Goal: Task Accomplishment & Management: Use online tool/utility

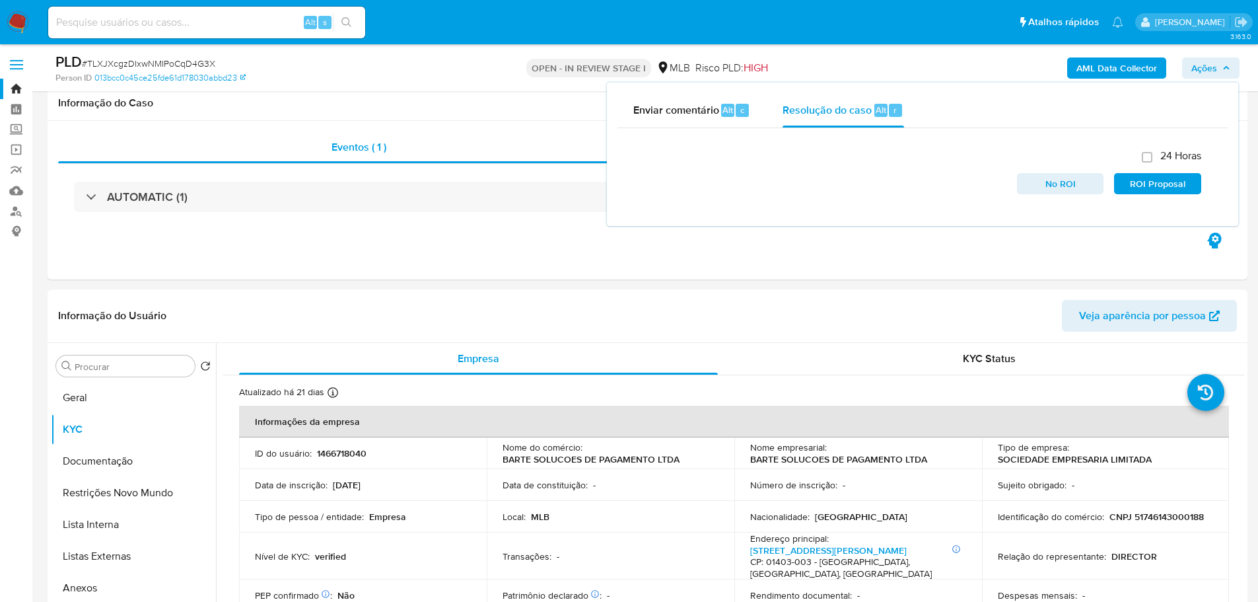
select select "10"
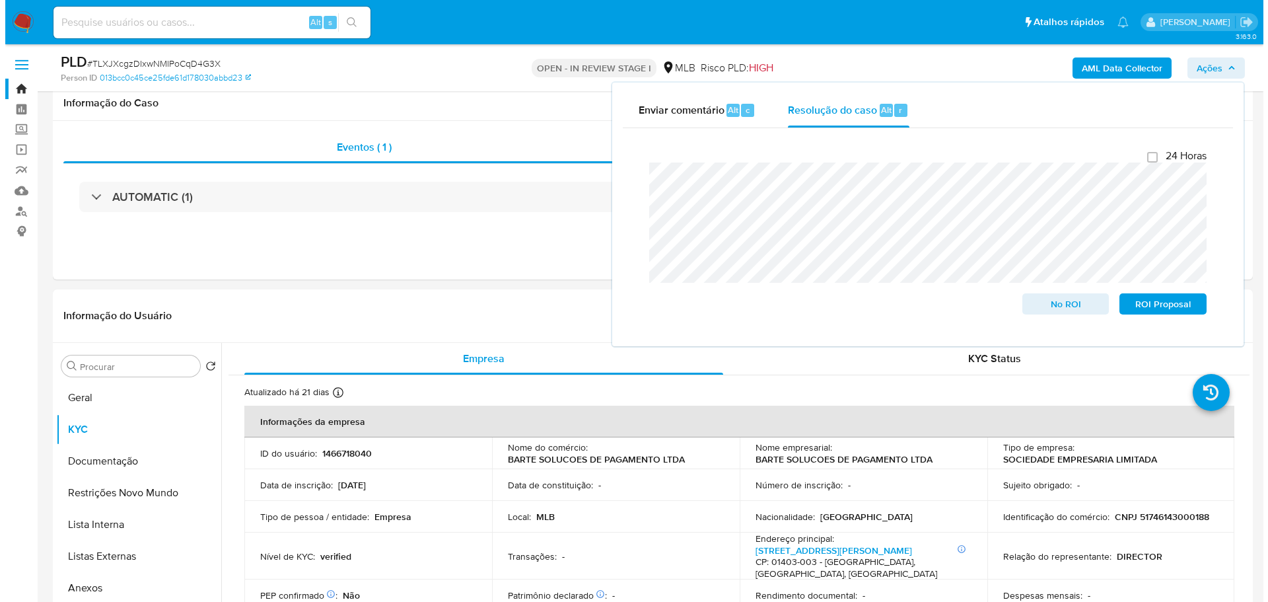
scroll to position [160, 0]
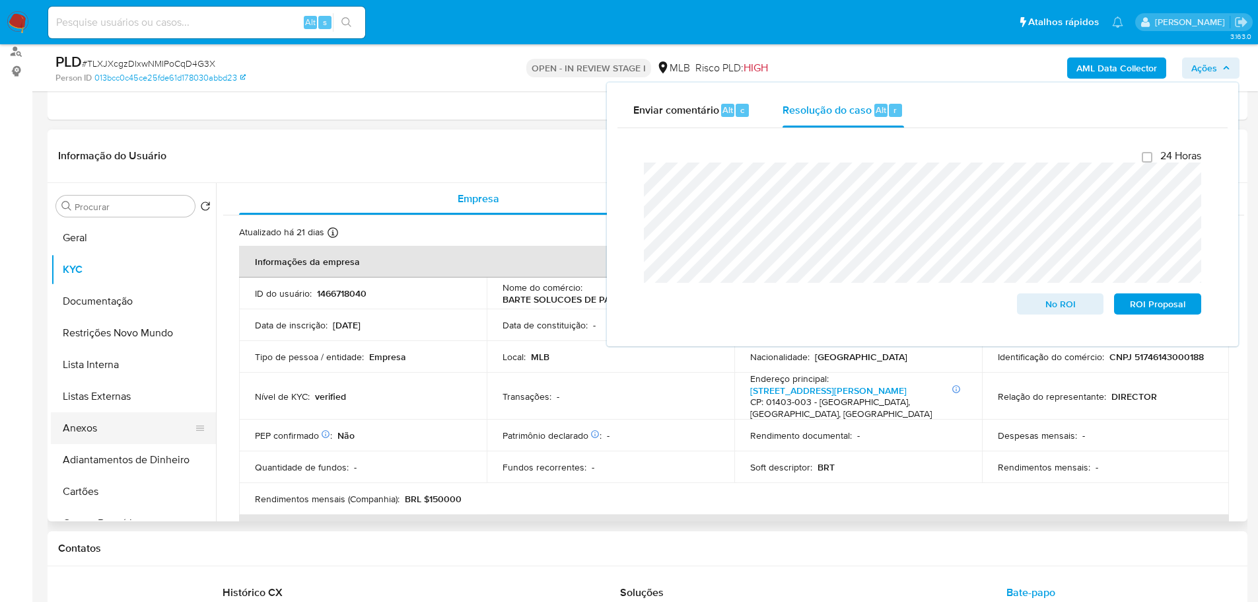
click at [120, 434] on button "Anexos" at bounding box center [128, 428] width 155 height 32
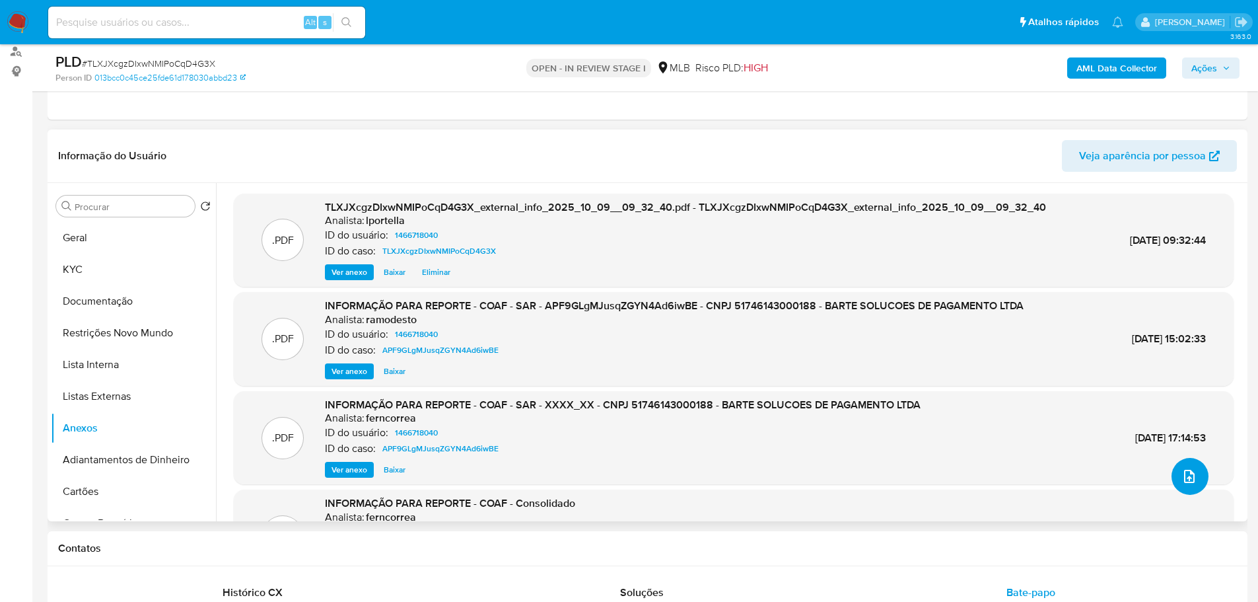
click at [1187, 473] on icon "upload-file" at bounding box center [1189, 476] width 16 height 16
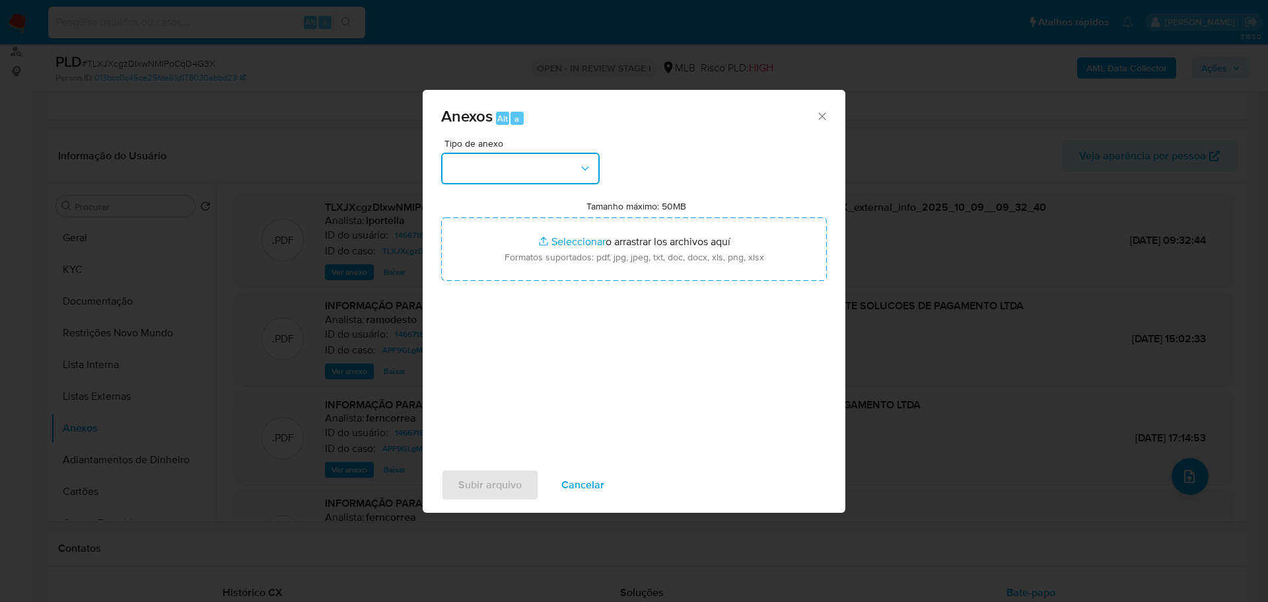
click at [575, 165] on button "button" at bounding box center [520, 169] width 158 height 32
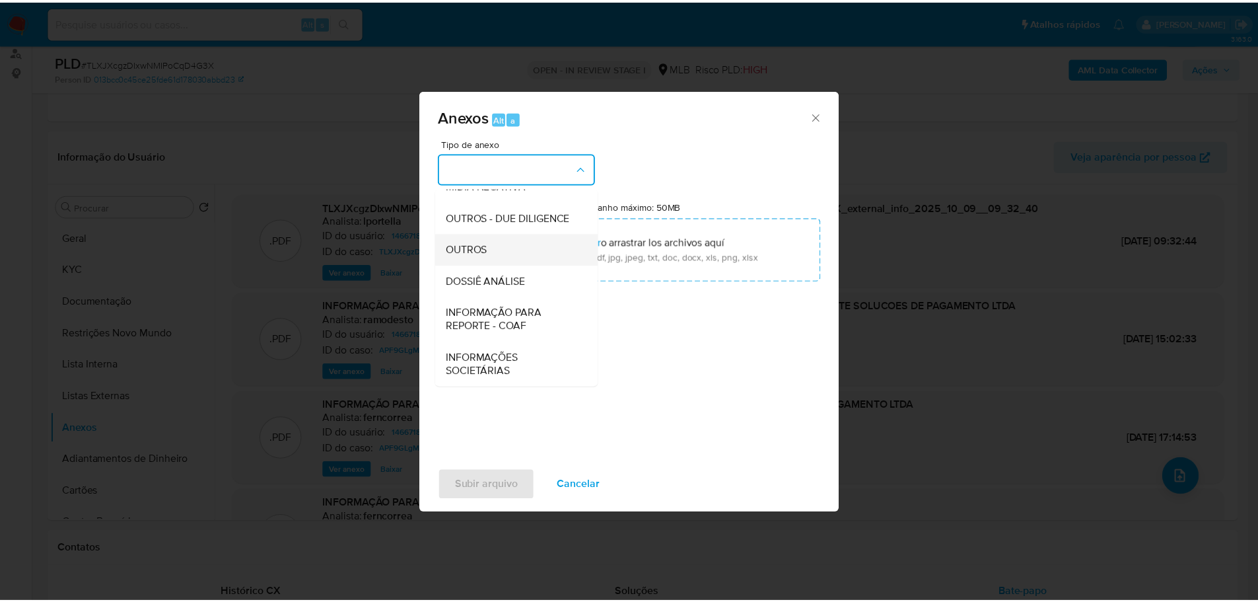
scroll to position [198, 0]
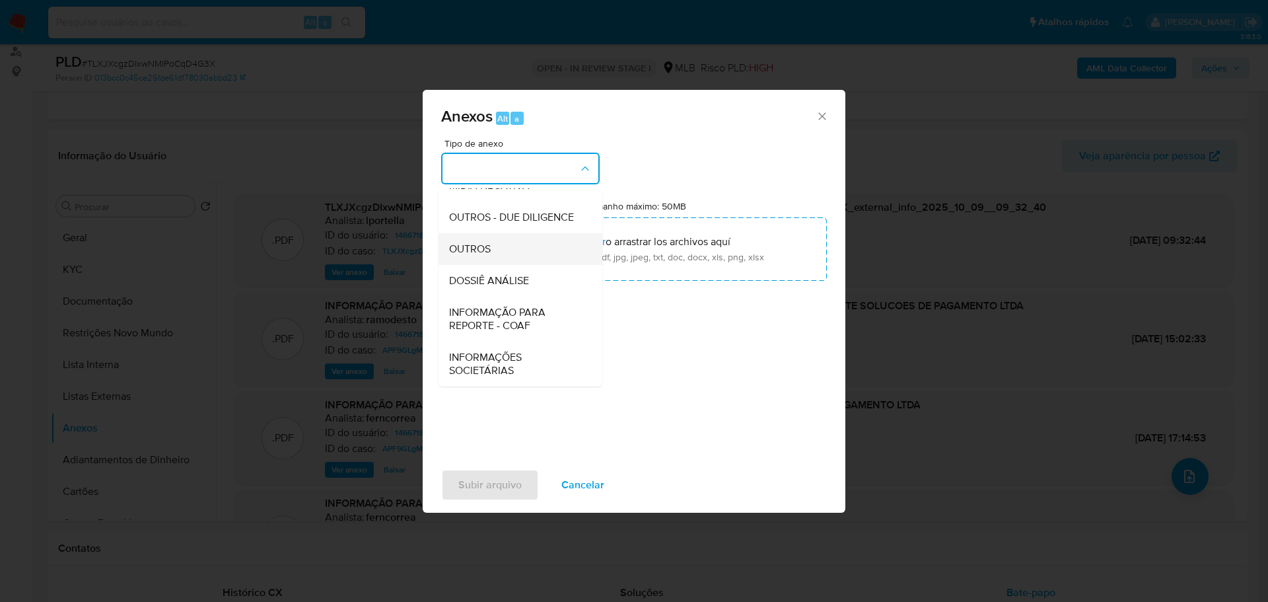
click at [467, 256] on span "OUTROS" at bounding box center [470, 248] width 42 height 13
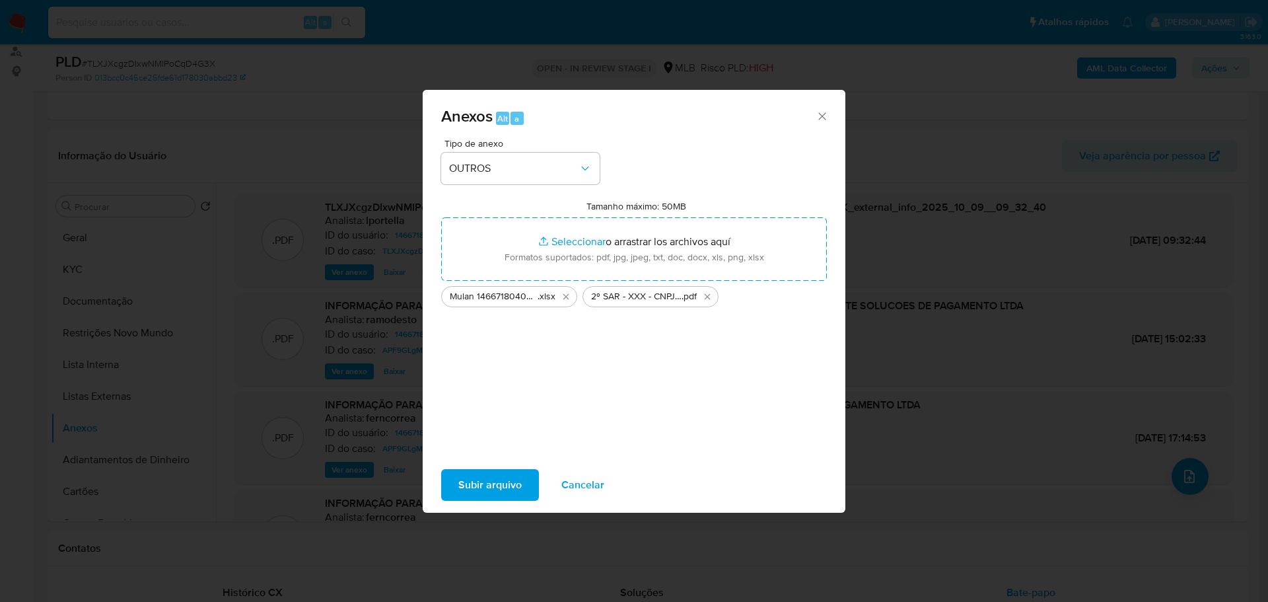
click at [498, 489] on span "Subir arquivo" at bounding box center [489, 484] width 63 height 29
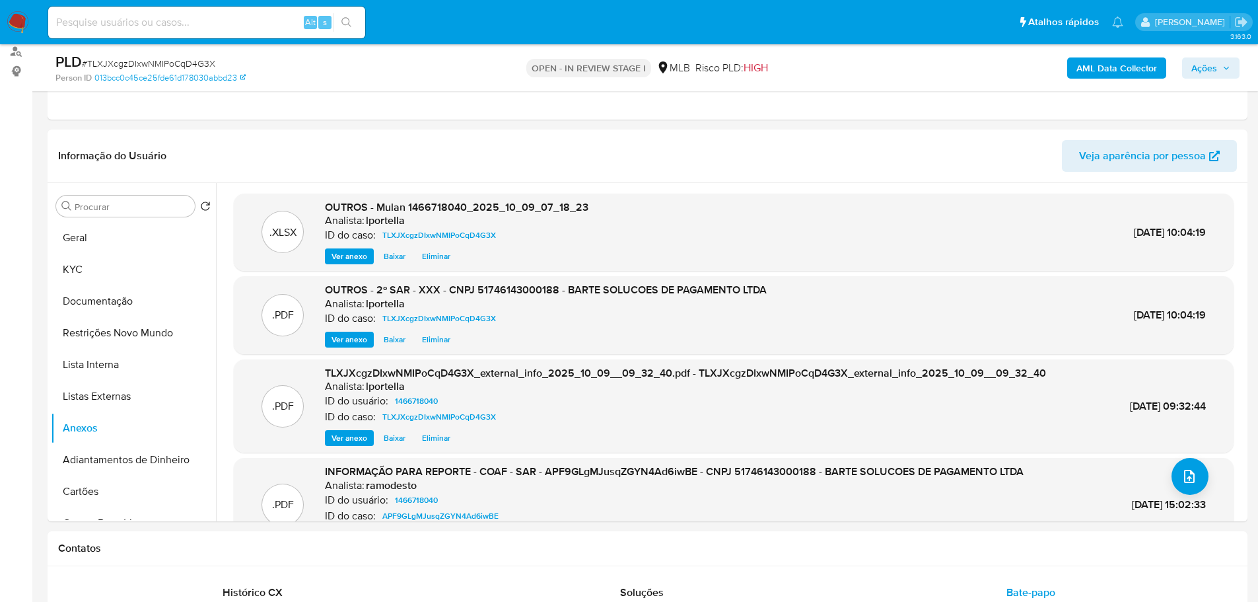
click at [1220, 70] on span "Ações" at bounding box center [1210, 68] width 39 height 18
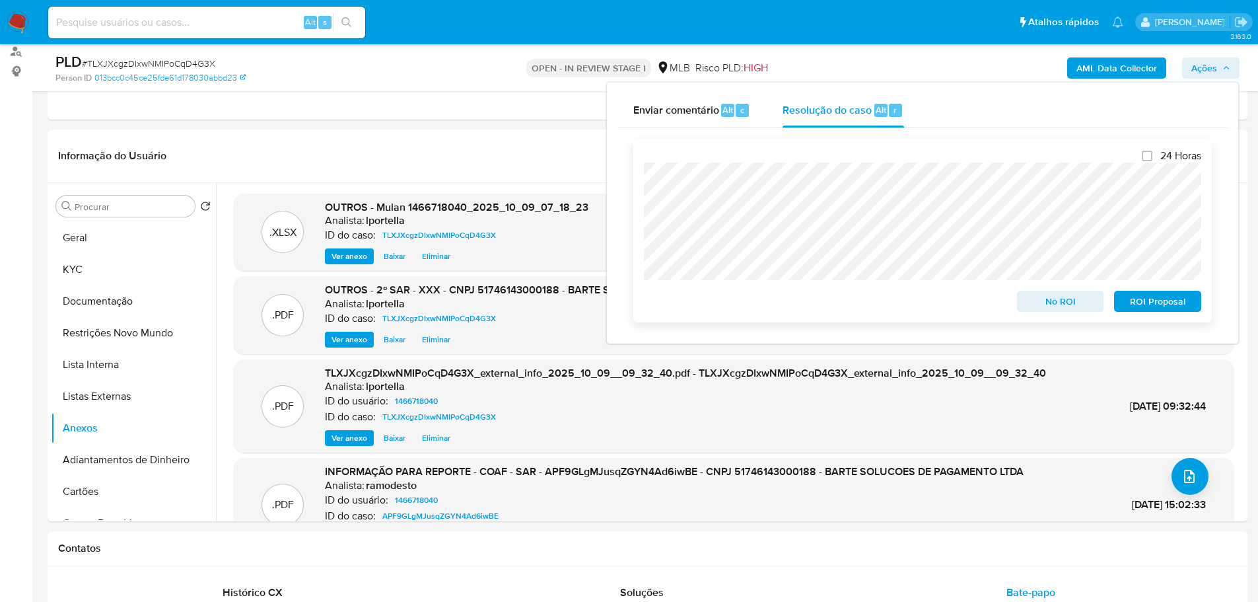
click at [1151, 307] on span "ROI Proposal" at bounding box center [1157, 301] width 69 height 18
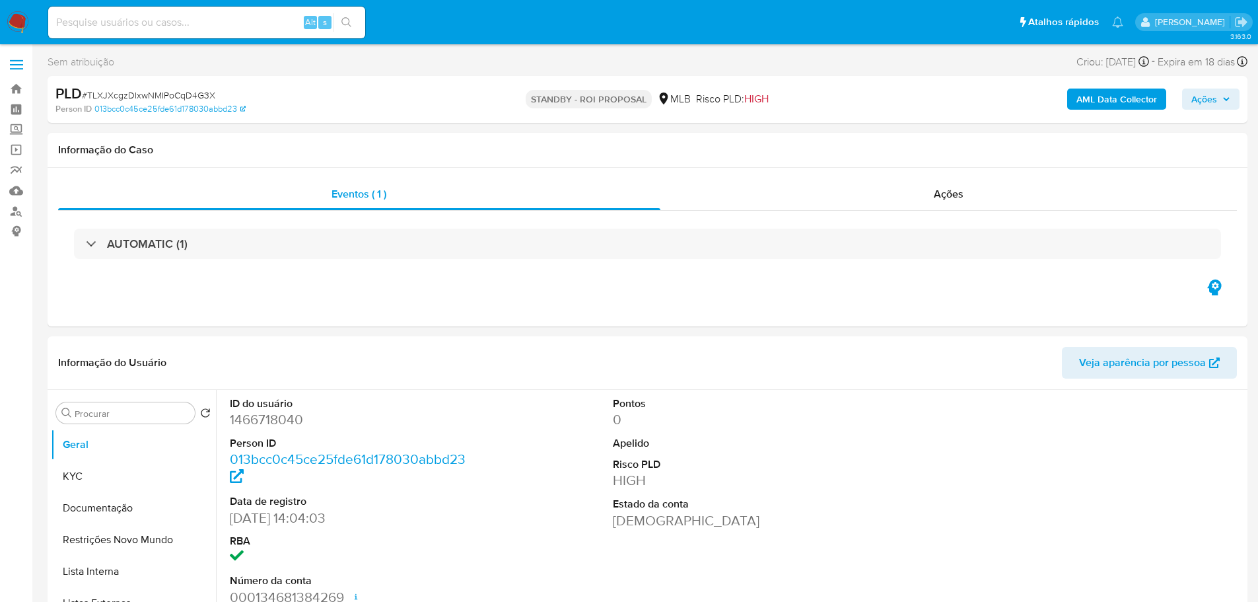
select select "10"
click at [178, 89] on span "# TLXJXcgzDIxwNMIPoCqD4G3X" at bounding box center [148, 94] width 133 height 13
copy span "TLXJXcgzDIxwNMIPoCqD4G3X"
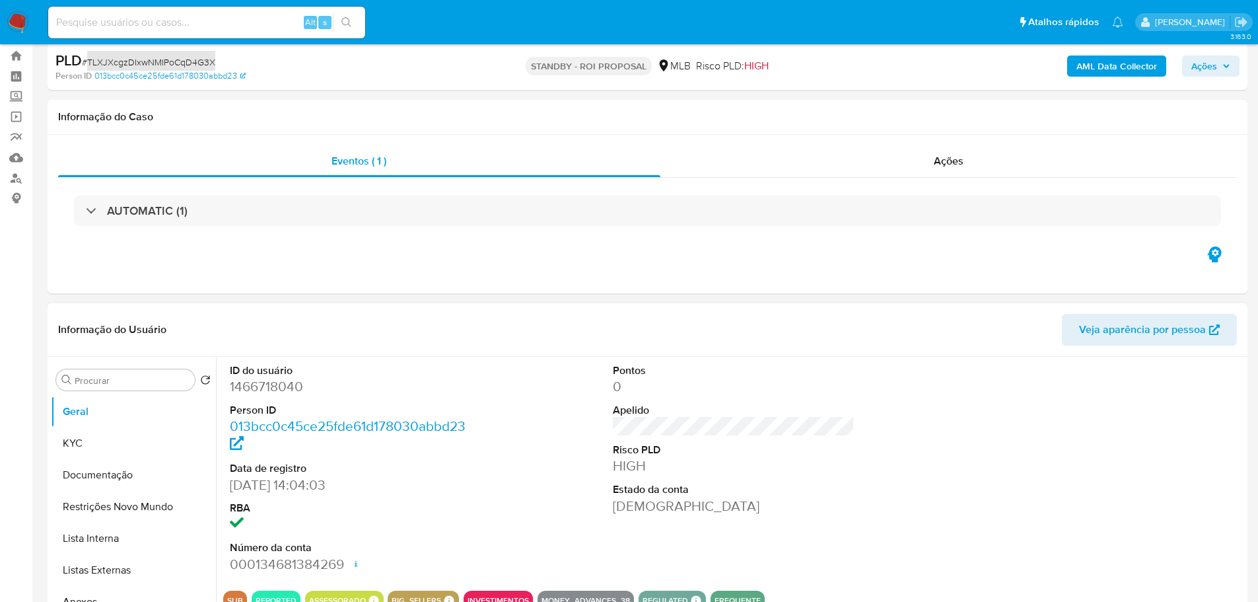
scroll to position [66, 0]
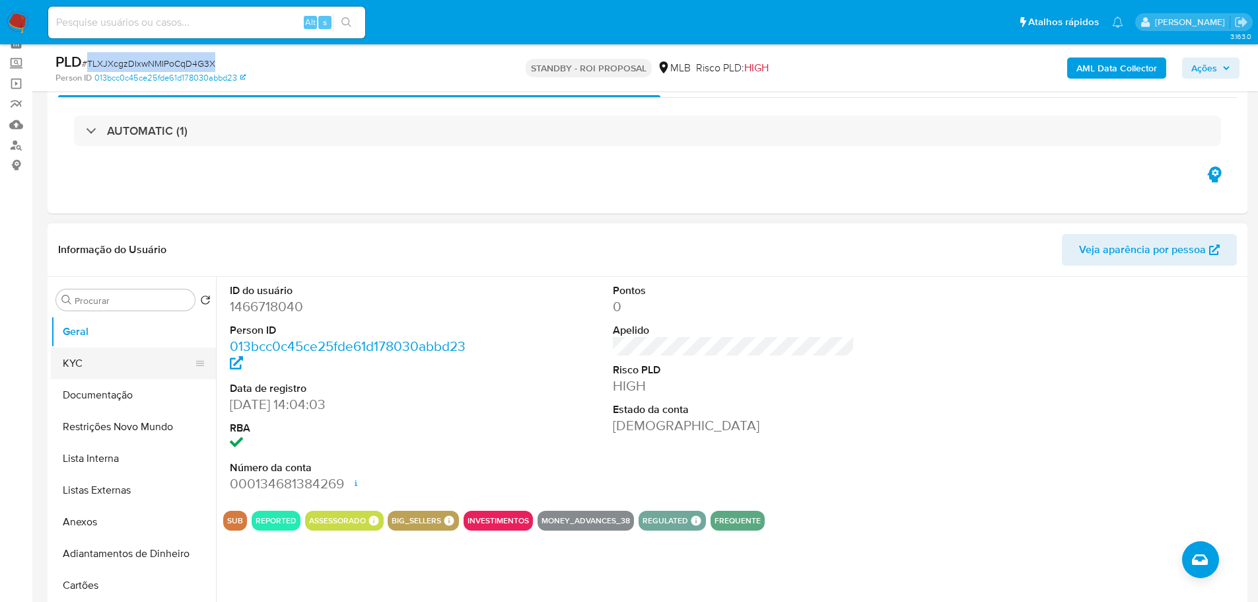
click at [127, 367] on button "KYC" at bounding box center [128, 363] width 155 height 32
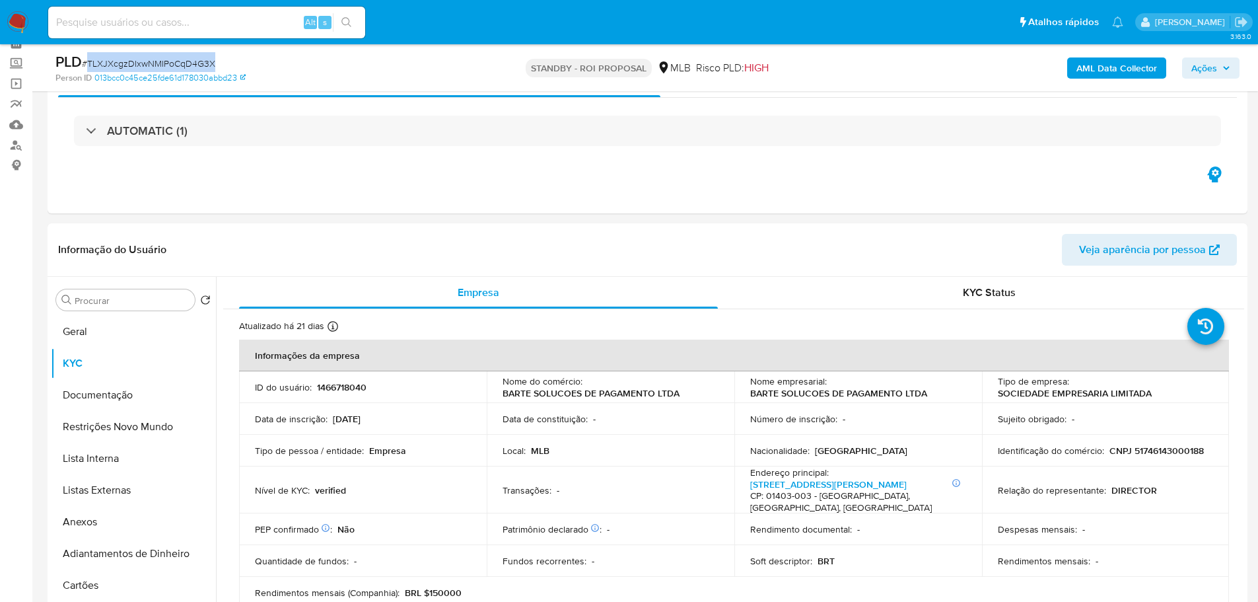
click at [22, 19] on img at bounding box center [18, 22] width 22 height 22
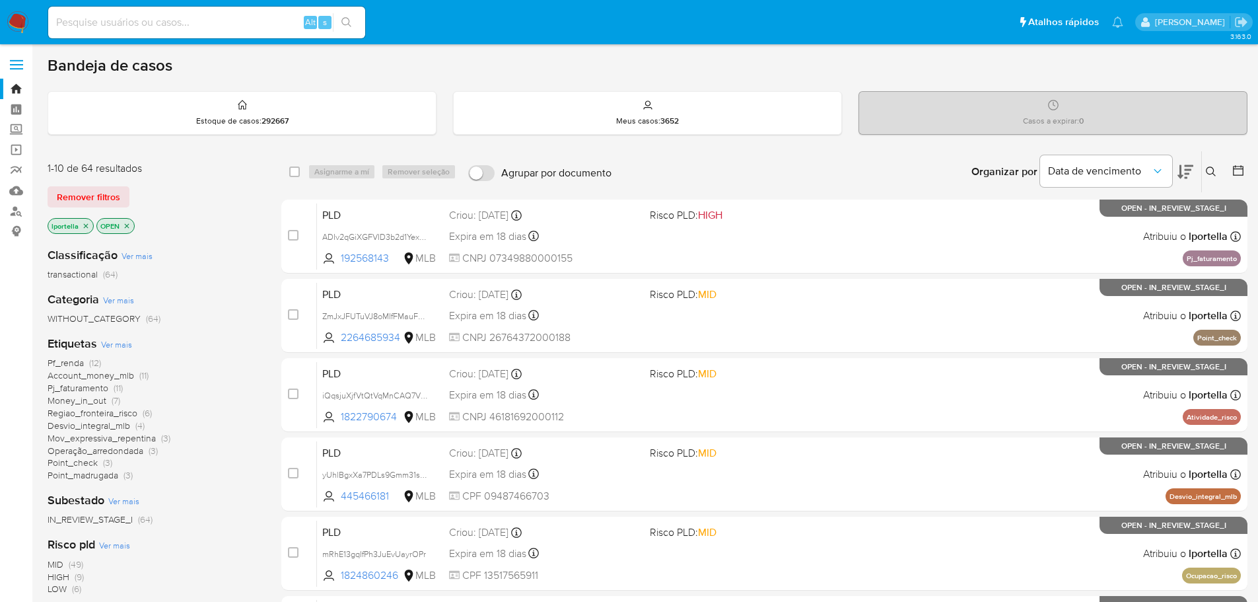
click at [147, 34] on div "Alt s" at bounding box center [206, 23] width 317 height 32
click at [149, 25] on input at bounding box center [206, 22] width 317 height 17
paste input "P2xj7nR3LirvlkEwMy4RDj9J"
type input "P2xj7nR3LirvlkEwMy4RDj9J"
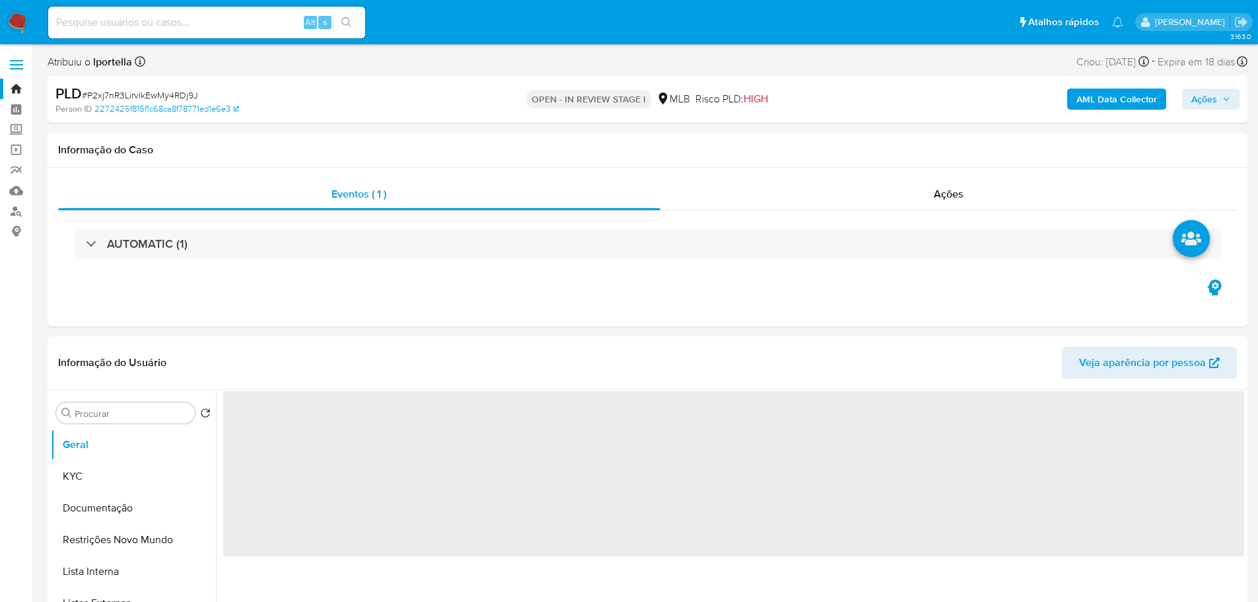
select select "10"
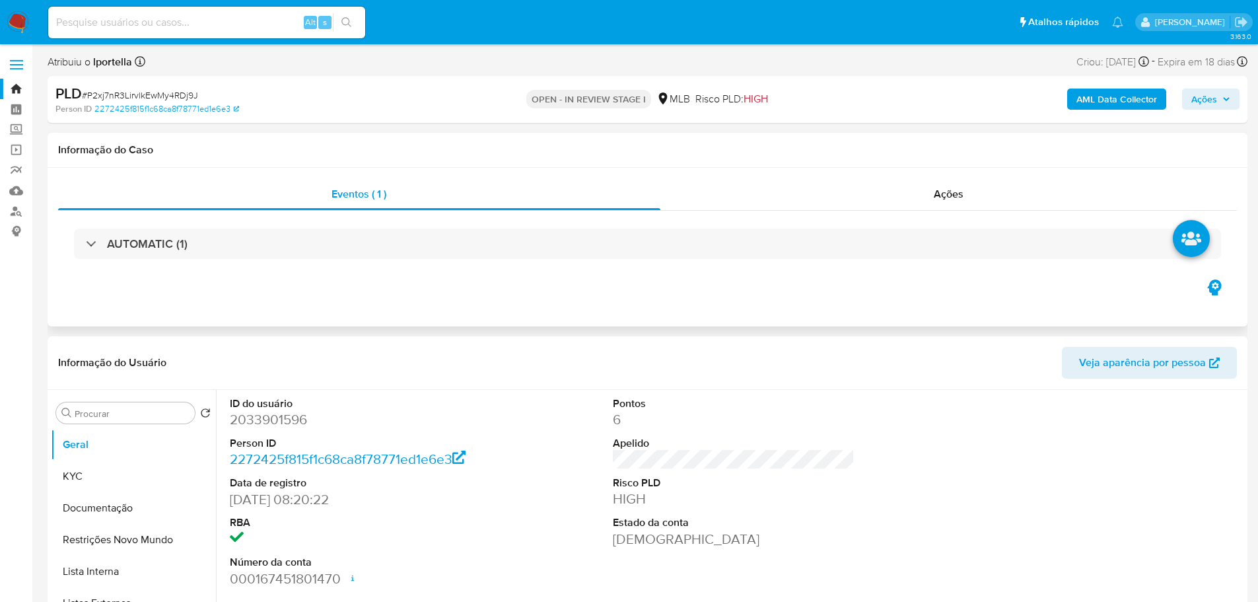
drag, startPoint x: 337, startPoint y: 1, endPoint x: 638, endPoint y: 283, distance: 412.5
click at [638, 283] on div "Eventos ( 1 ) Ações AUTOMATIC (1)" at bounding box center [648, 247] width 1200 height 158
